Goal: Transaction & Acquisition: Book appointment/travel/reservation

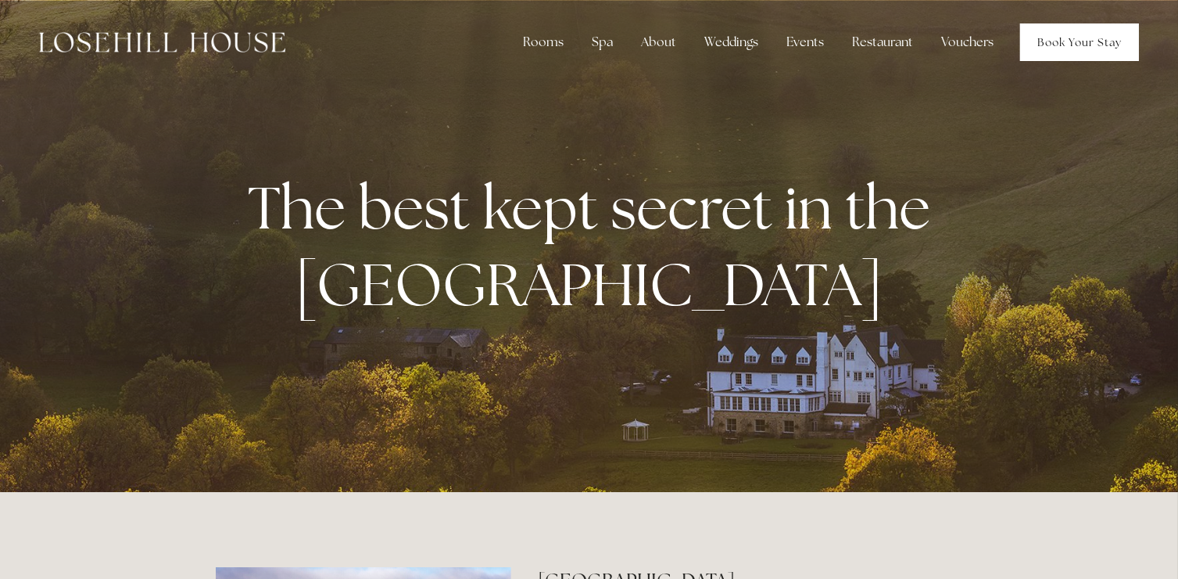
click at [1045, 42] on link "Book Your Stay" at bounding box center [1079, 42] width 119 height 38
click at [1088, 56] on link "Book Your Stay" at bounding box center [1079, 42] width 119 height 38
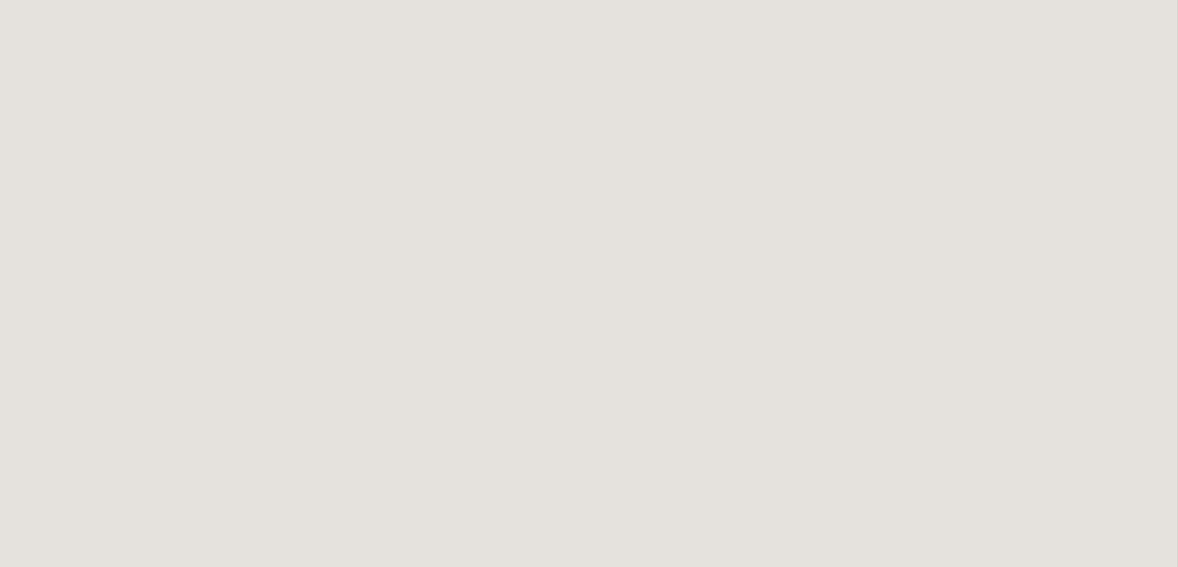
scroll to position [475, 0]
